Goal: Task Accomplishment & Management: Manage account settings

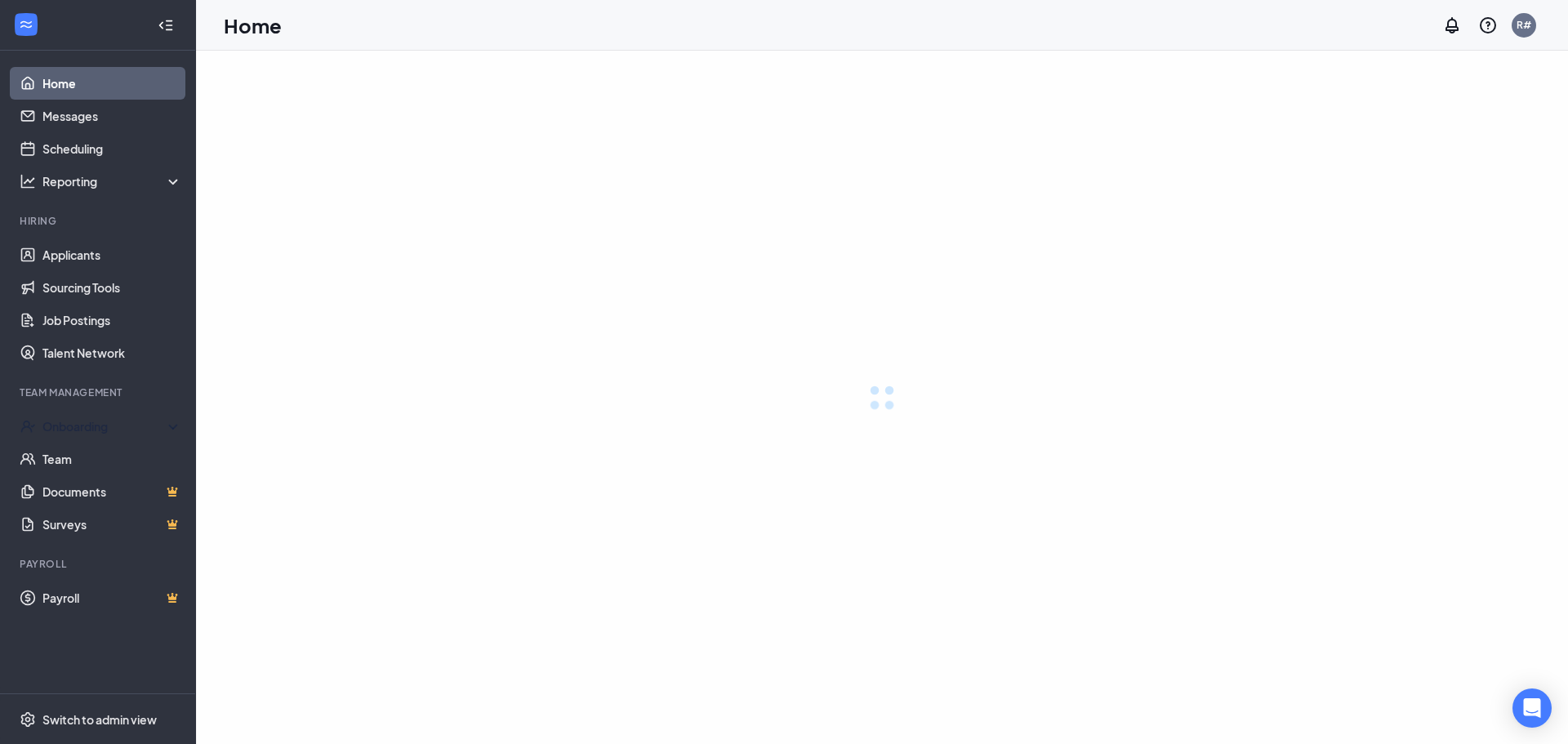
click at [81, 253] on link "Applicants" at bounding box center [112, 255] width 140 height 33
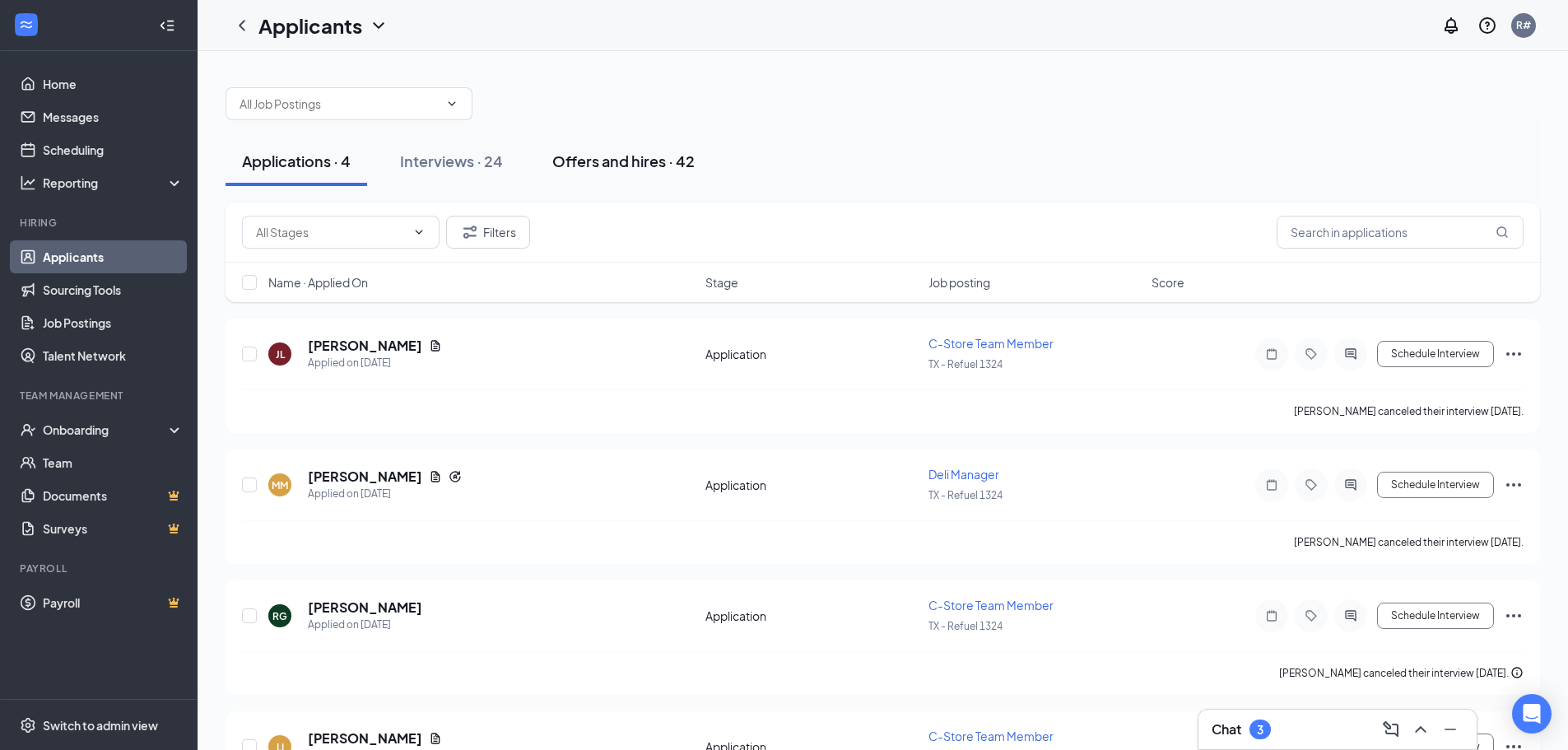
click at [628, 161] on div "Offers and hires · 42" at bounding box center [623, 161] width 143 height 21
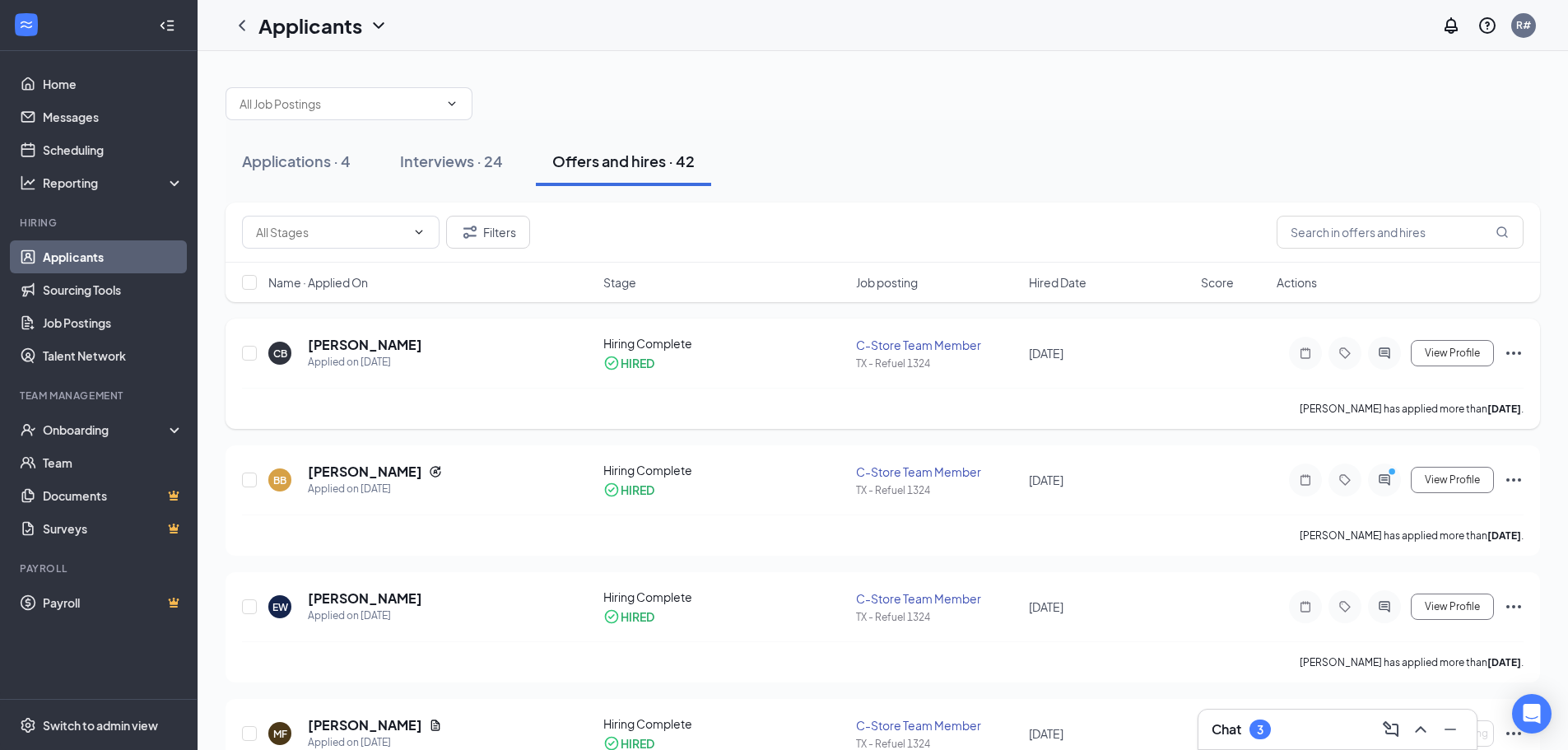
click at [883, 342] on div "C-Store Team Member" at bounding box center [937, 345] width 163 height 16
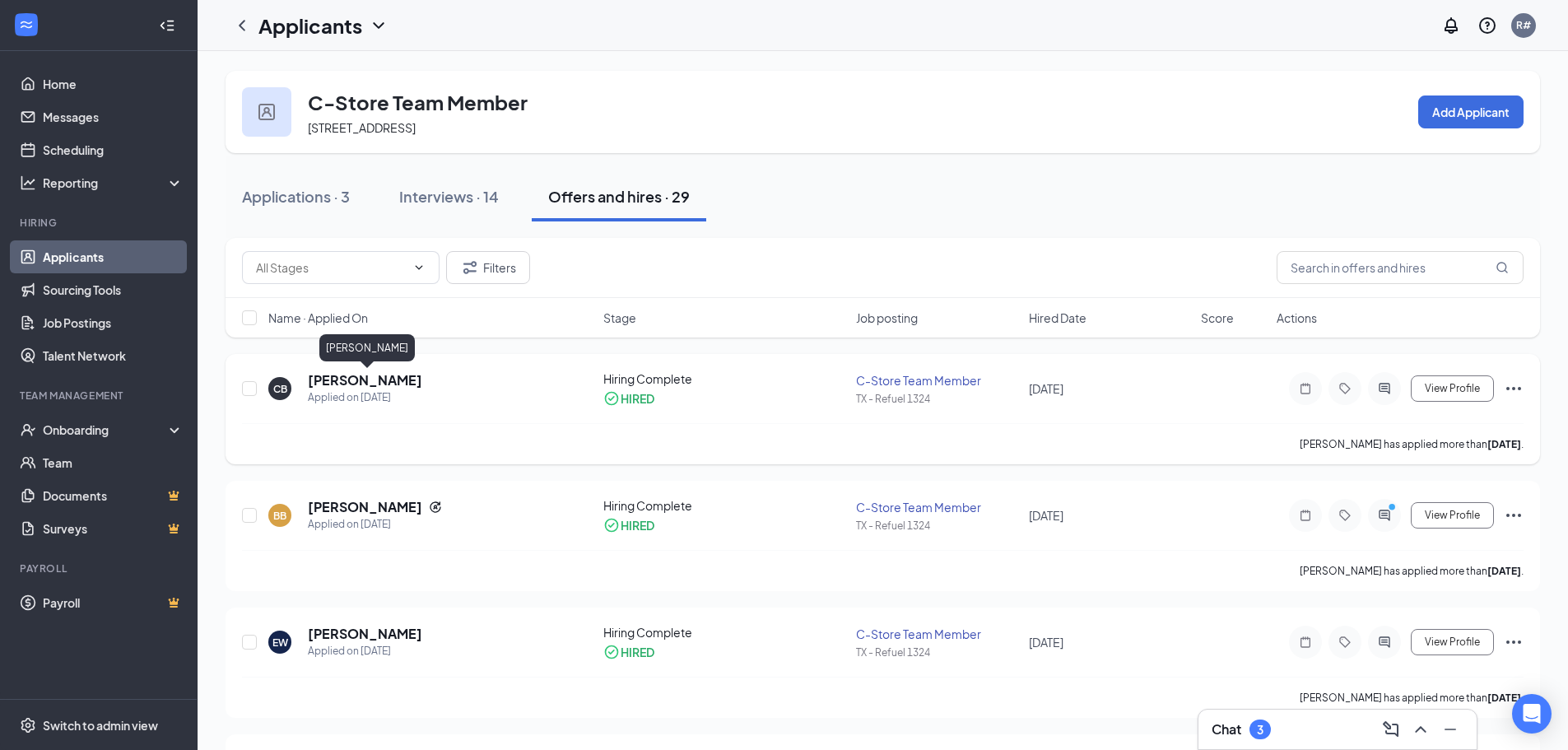
click at [374, 380] on h5 "[PERSON_NAME]" at bounding box center [365, 380] width 114 height 18
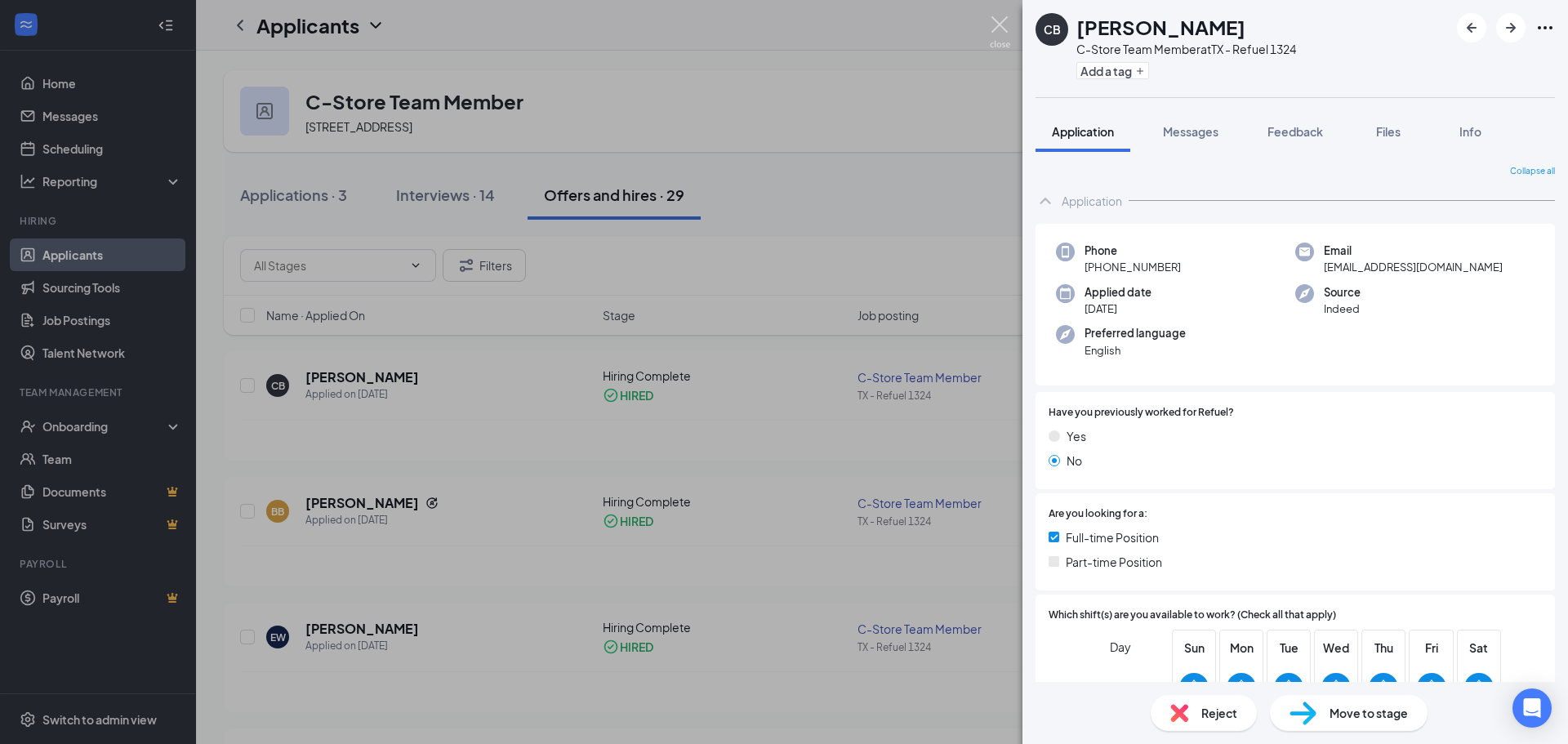
click at [995, 21] on img at bounding box center [1000, 32] width 20 height 32
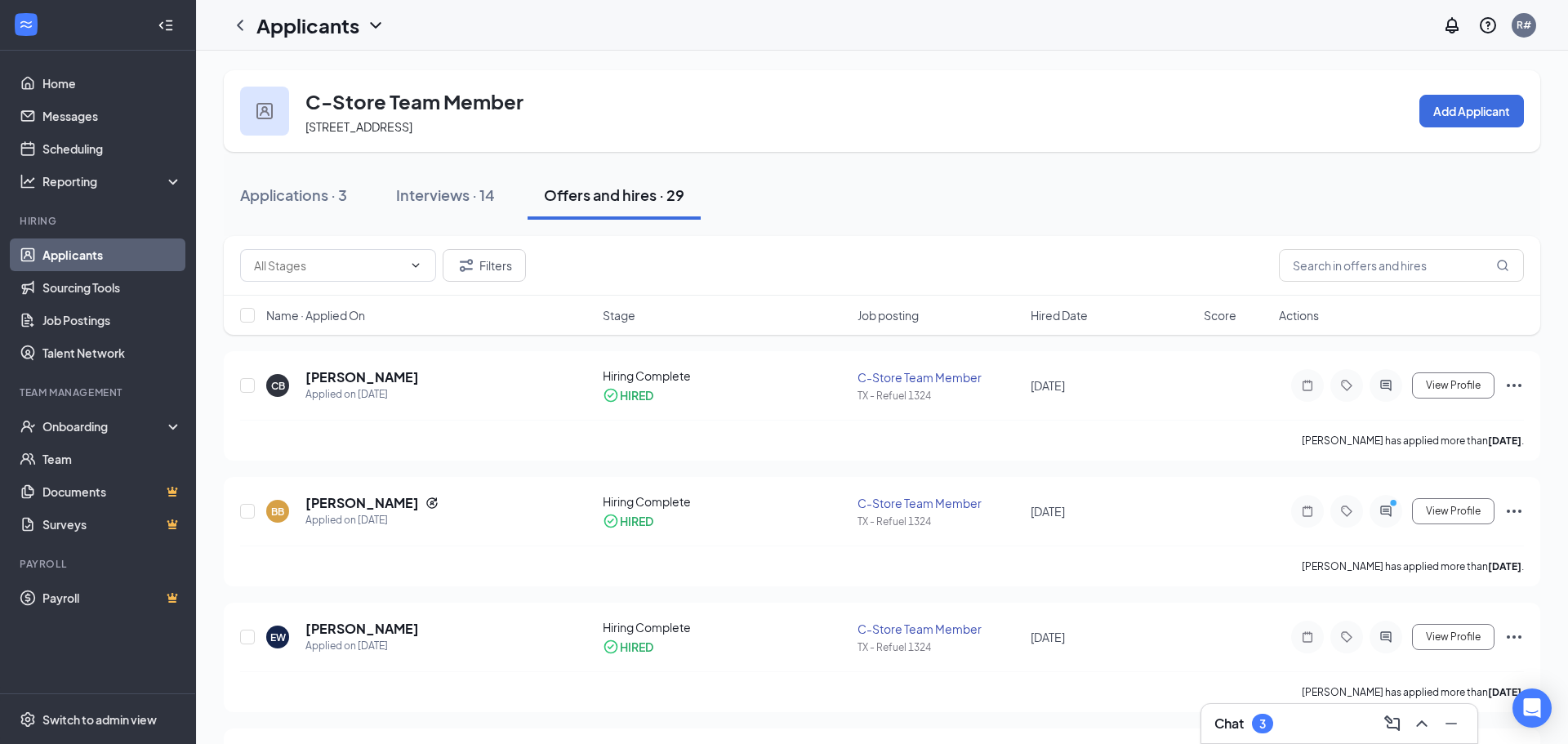
click at [1000, 19] on div "Applicants R#" at bounding box center [882, 25] width 1372 height 51
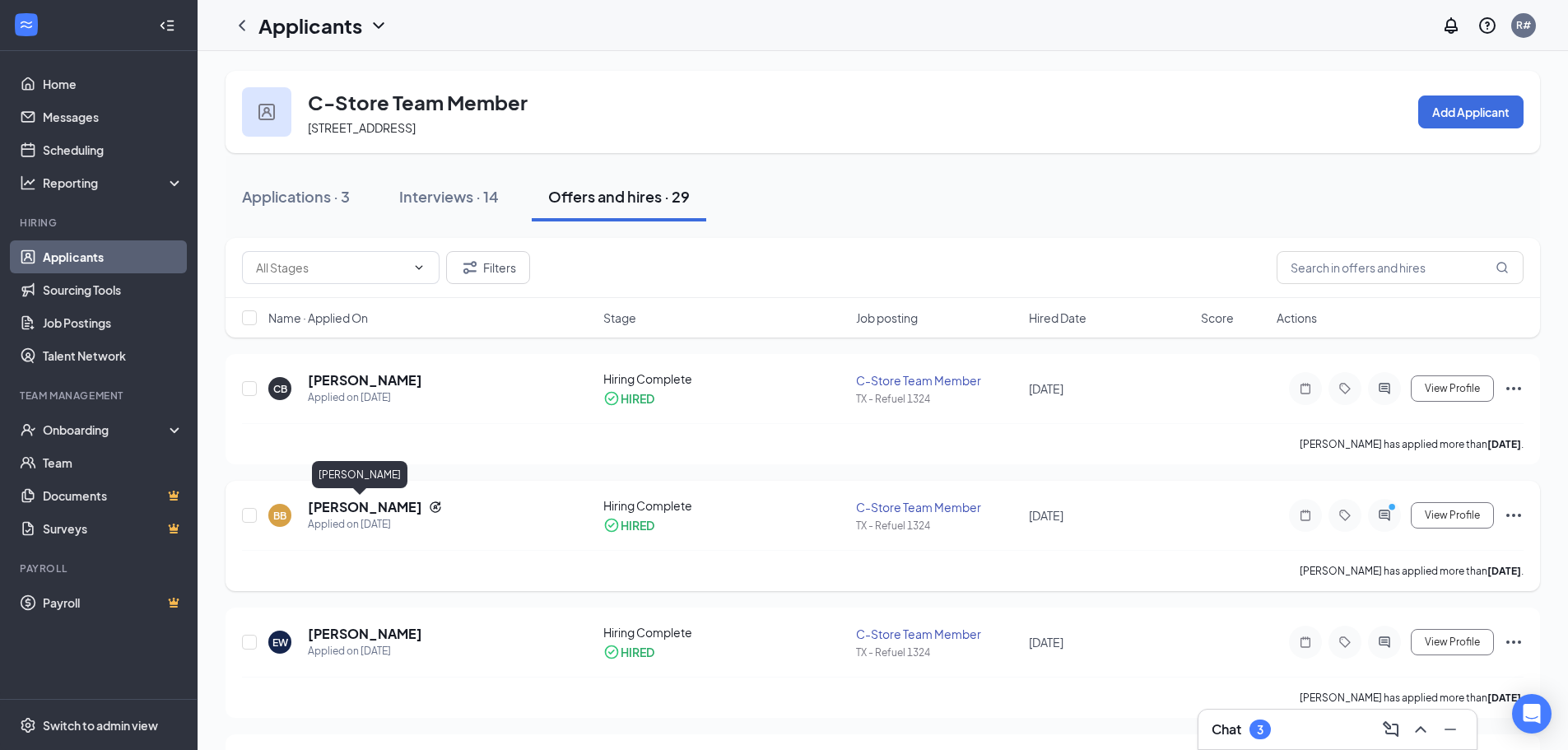
click at [338, 507] on h5 "[PERSON_NAME]" at bounding box center [365, 507] width 114 height 18
